Goal: Find specific page/section: Find specific page/section

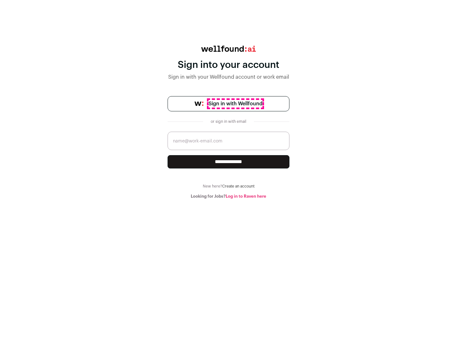
click at [235, 104] on span "Sign in with Wellfound" at bounding box center [236, 104] width 54 height 8
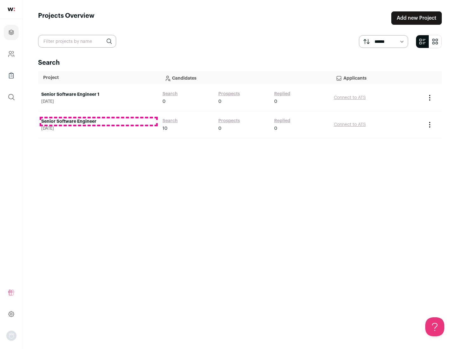
click at [98, 122] on link "Senior Software Engineer" at bounding box center [98, 121] width 115 height 6
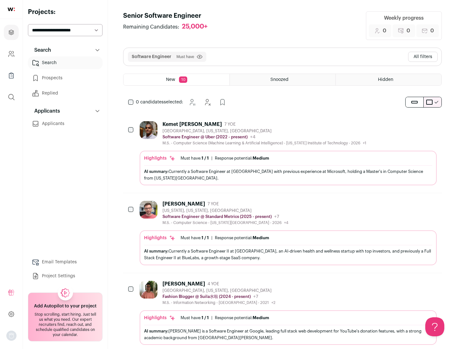
click at [283, 153] on div "Highlights Must have: 1 / 1 How many must haves have been fulfilled? | Response…" at bounding box center [288, 168] width 297 height 35
